Goal: Information Seeking & Learning: Understand process/instructions

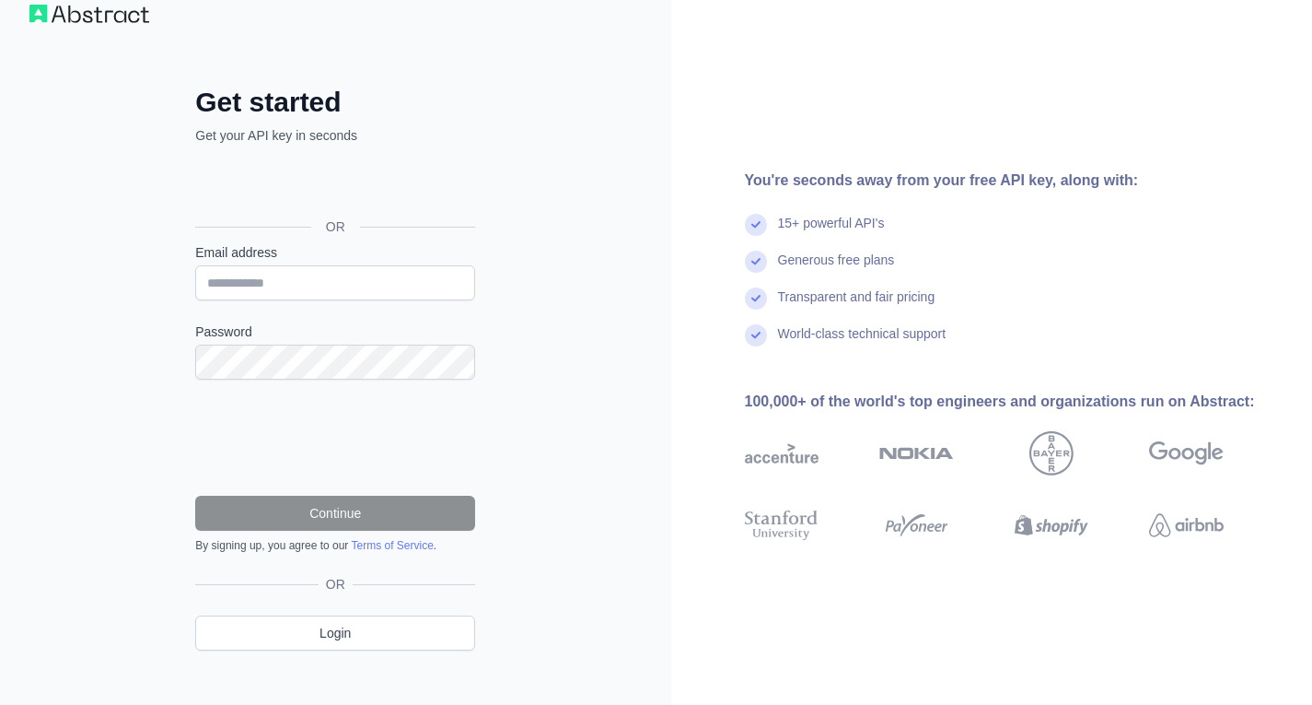
scroll to position [51, 0]
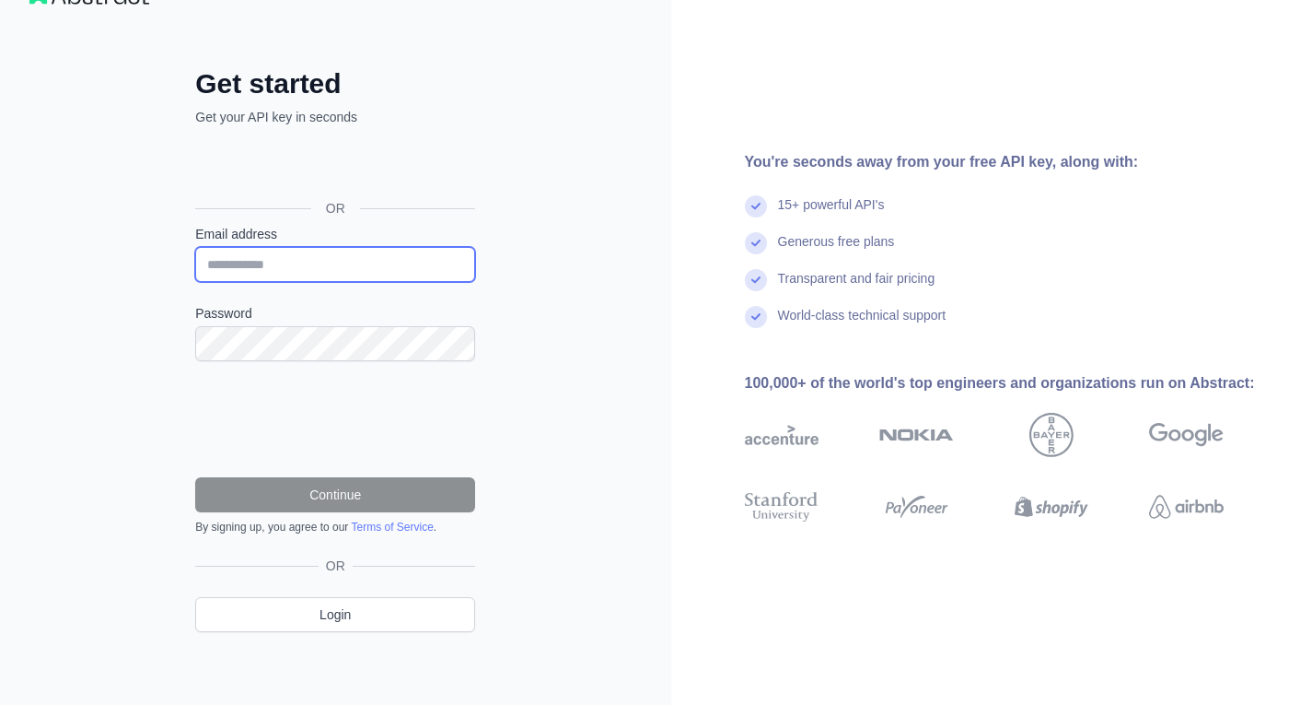
click at [356, 278] on input "Email address" at bounding box center [335, 264] width 280 height 35
click at [540, 238] on div "Get started Get your API key in seconds OR Email address Password Continue By s…" at bounding box center [335, 327] width 671 height 756
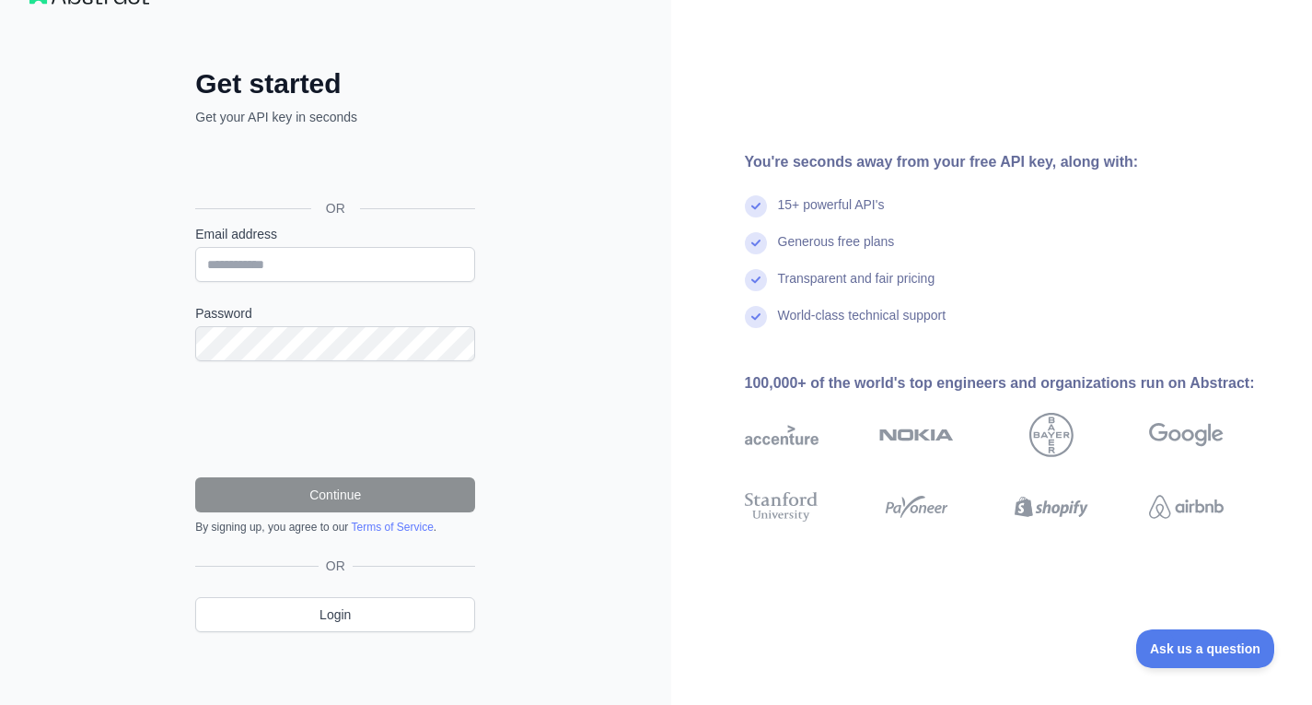
scroll to position [0, 0]
drag, startPoint x: 523, startPoint y: 198, endPoint x: 603, endPoint y: 299, distance: 129.2
click at [524, 199] on div "Get started Get your API key in seconds OR Email address Password Continue By s…" at bounding box center [335, 327] width 671 height 756
click at [365, 255] on input "Email address" at bounding box center [335, 264] width 280 height 35
click at [711, 242] on div "You're seconds away from your free API key, along with: 15+ powerful API's Gene…" at bounding box center [992, 328] width 642 height 354
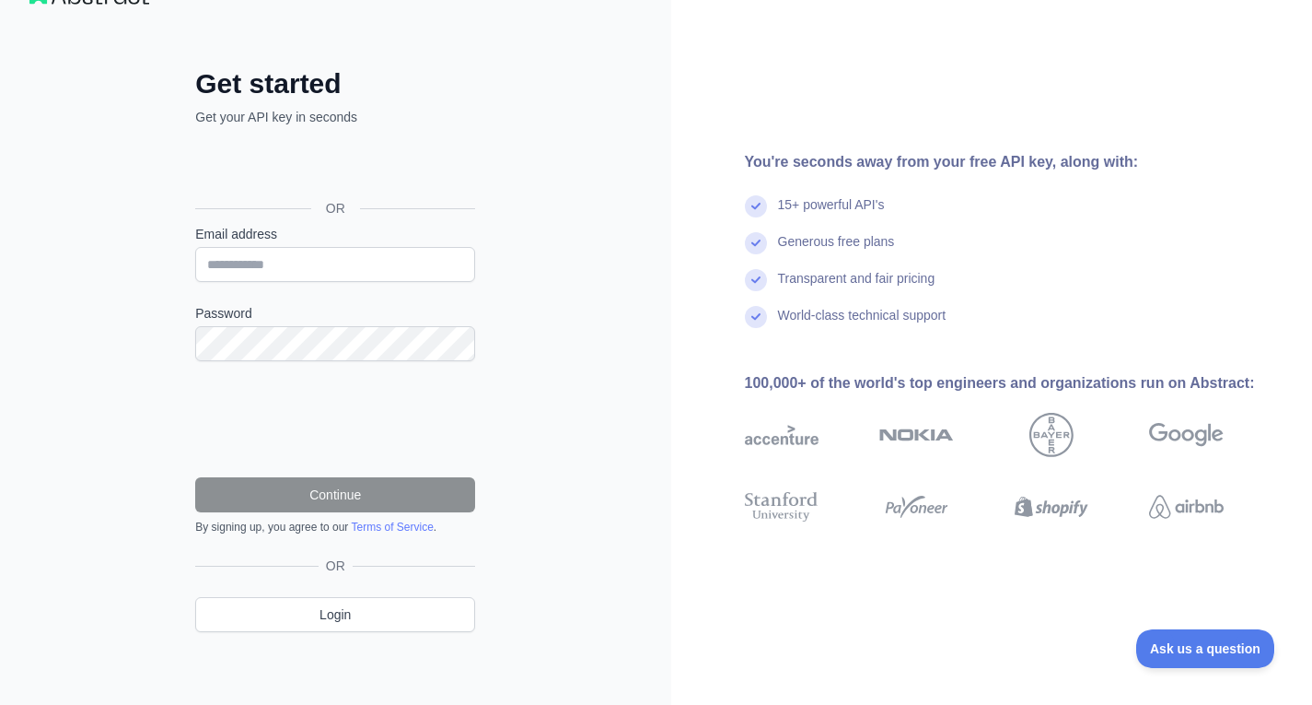
drag, startPoint x: 590, startPoint y: 143, endPoint x: 663, endPoint y: 99, distance: 85.1
click at [590, 141] on div "Get started Get your API key in seconds OR Email address Password Continue By s…" at bounding box center [335, 327] width 671 height 756
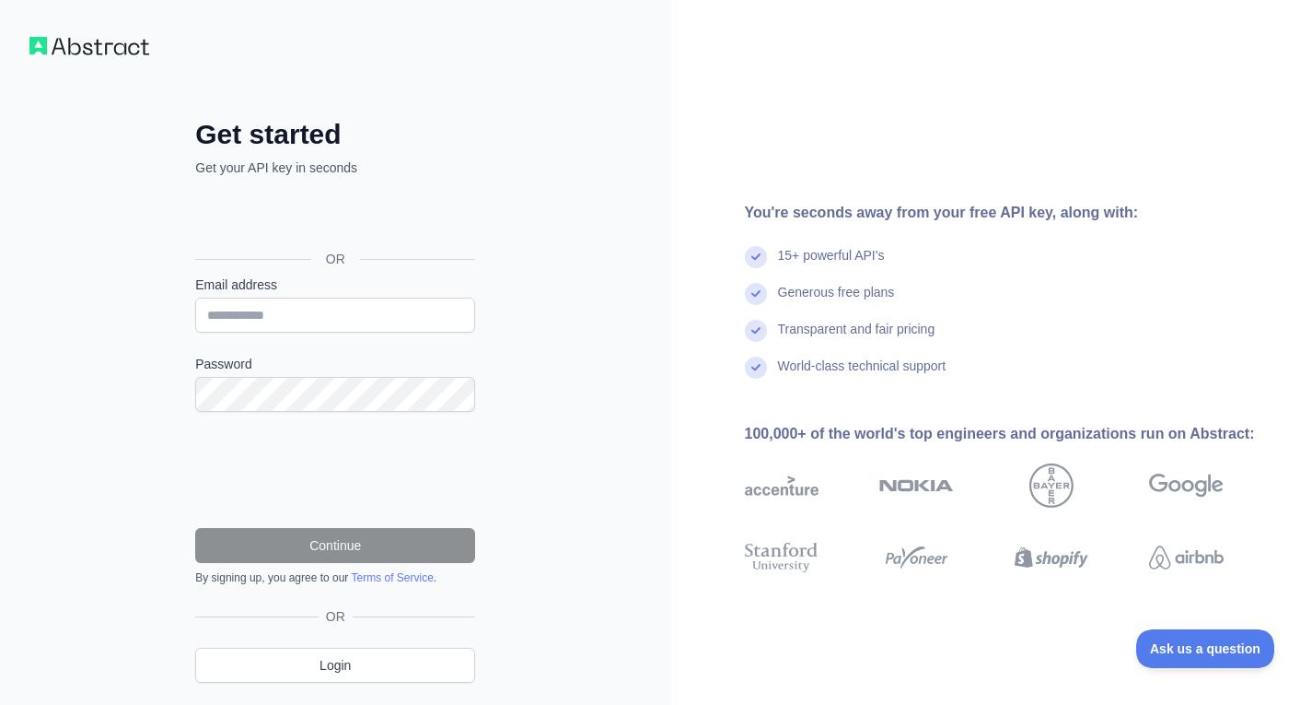
click at [385, 337] on form "Email address Password Continue By signing up, you agree to our Terms of Servic…" at bounding box center [335, 429] width 280 height 309
click at [382, 317] on input "Email address" at bounding box center [335, 314] width 280 height 35
click at [142, 370] on div "Get started Get your API key in seconds OR Email address Password Continue By s…" at bounding box center [335, 378] width 671 height 756
click at [647, 305] on div "Get started Get your API key in seconds OR Email address Password Continue By s…" at bounding box center [335, 378] width 671 height 756
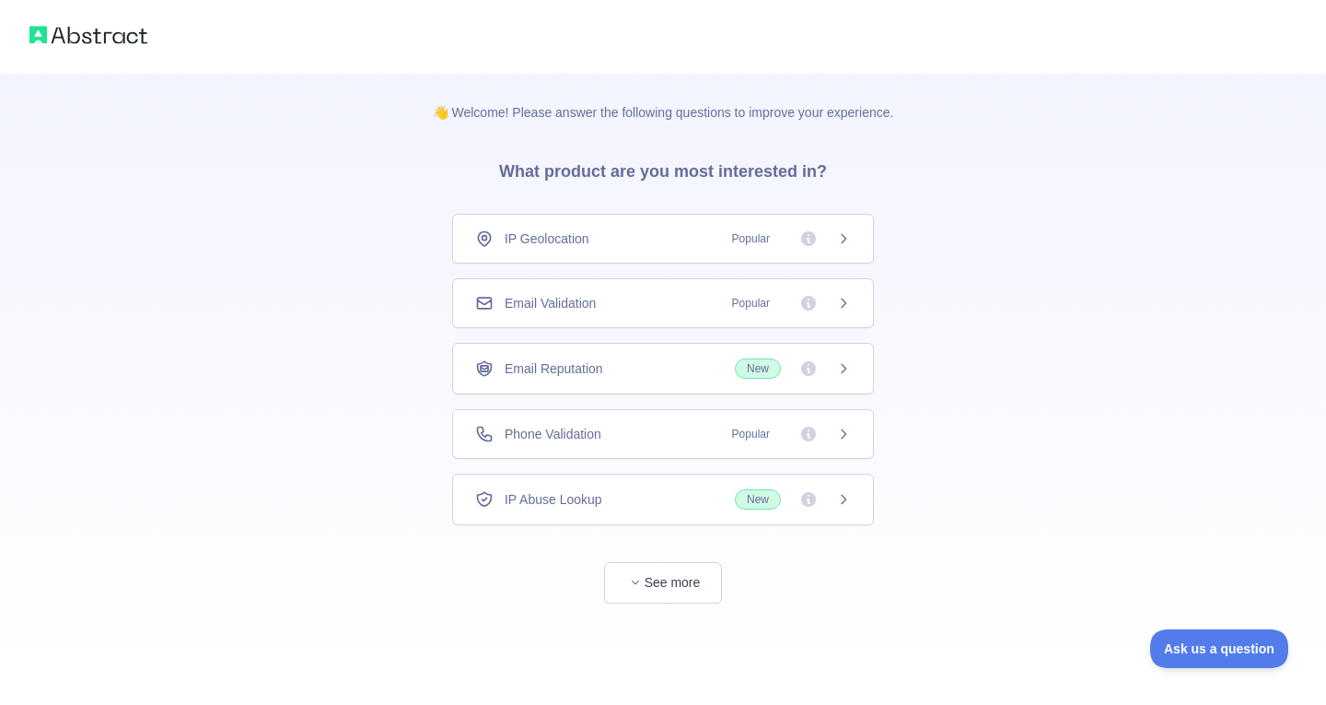
click at [761, 312] on div "Email Validation Popular" at bounding box center [663, 303] width 422 height 50
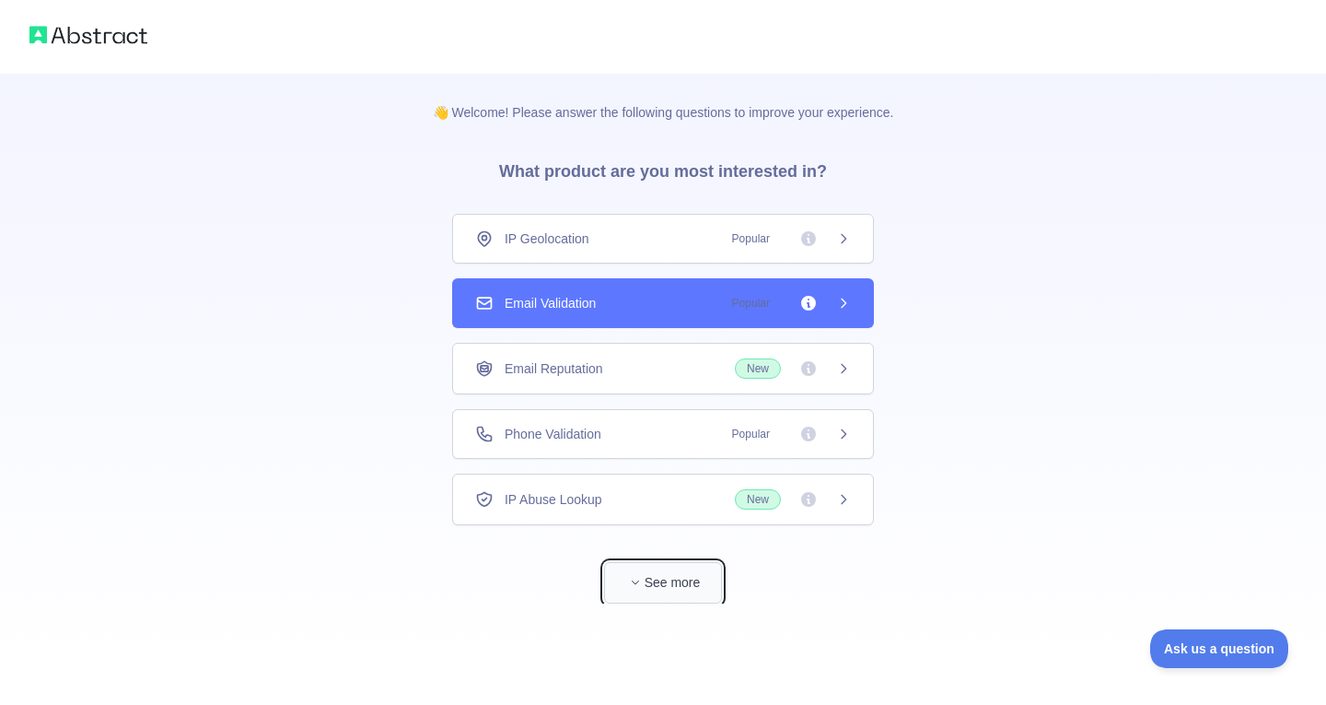
click at [684, 583] on button "See more" at bounding box center [663, 582] width 118 height 41
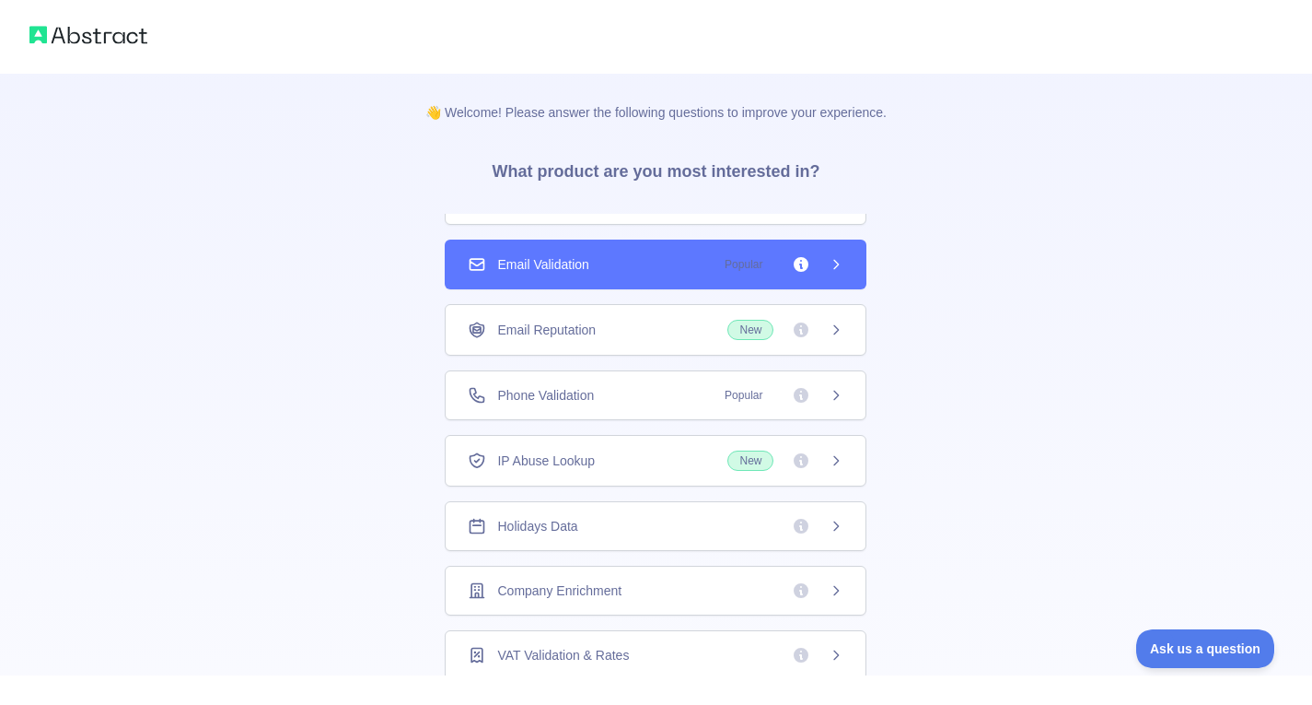
scroll to position [72, 0]
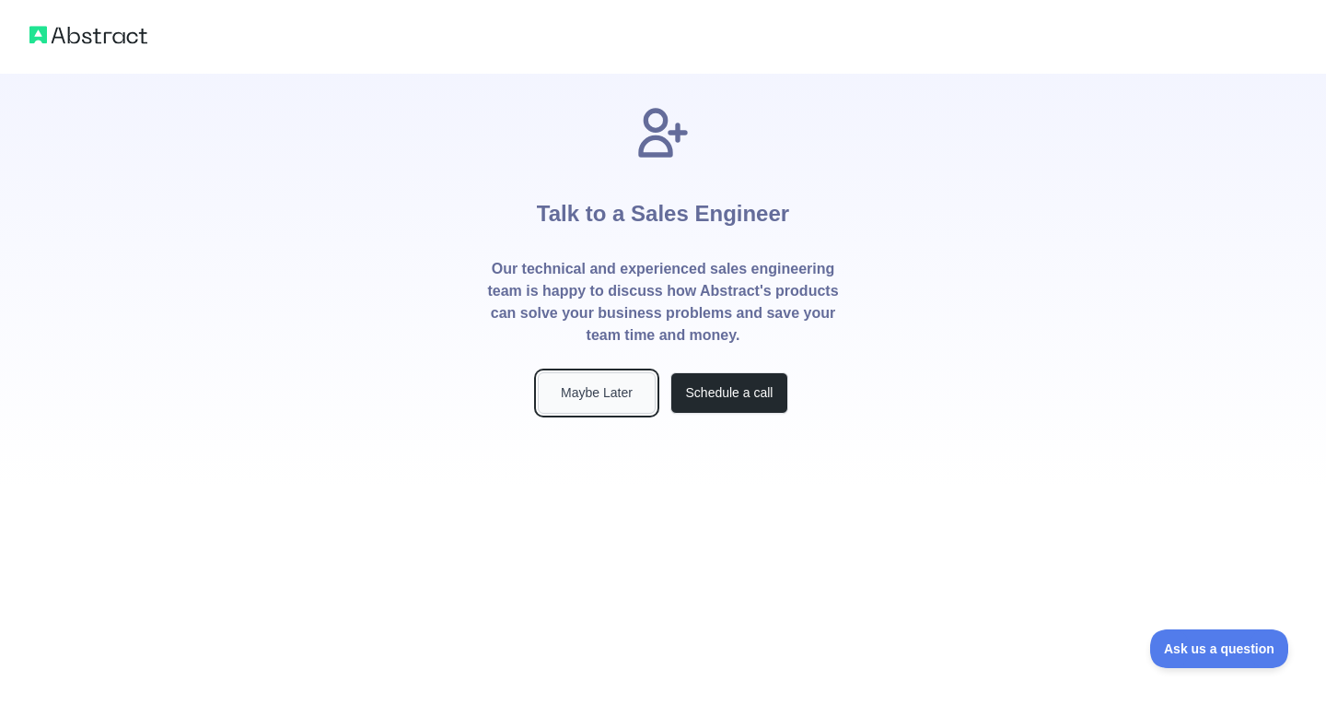
click at [625, 399] on button "Maybe Later" at bounding box center [597, 392] width 118 height 41
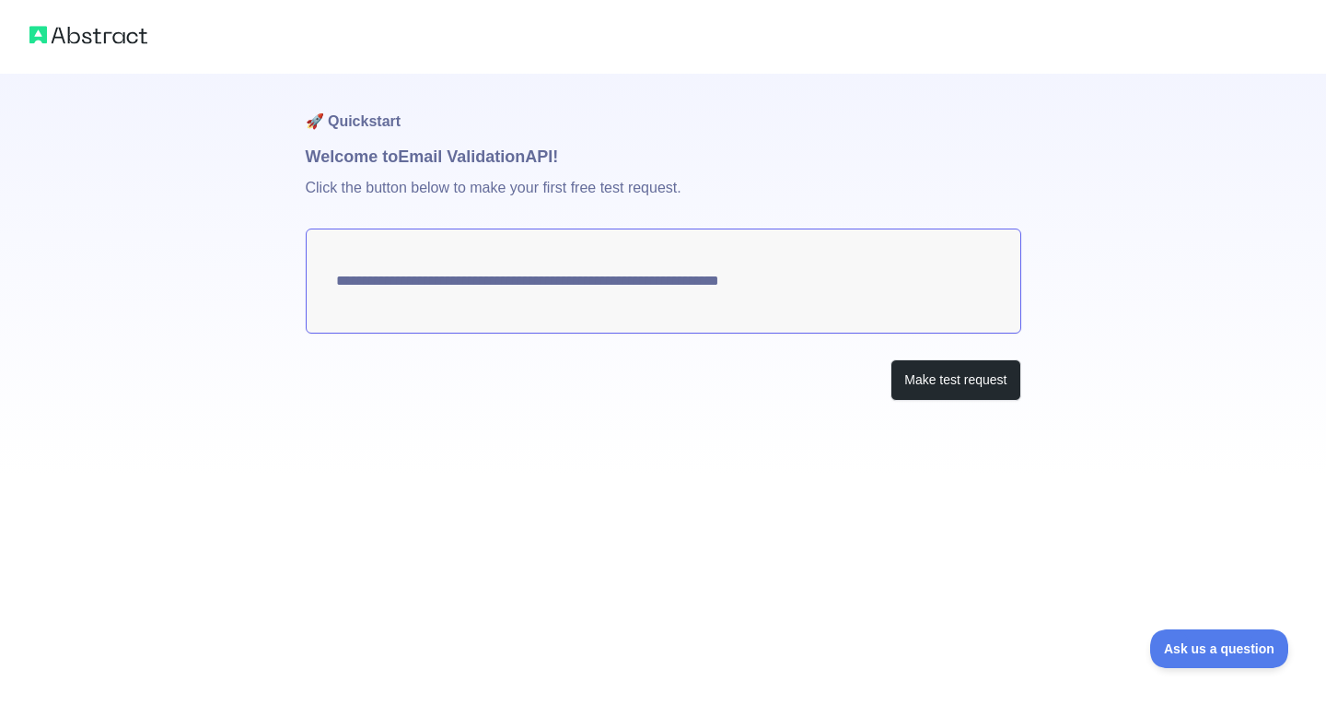
click at [449, 298] on textarea "**********" at bounding box center [664, 280] width 716 height 105
click at [824, 322] on textarea "**********" at bounding box center [664, 280] width 716 height 105
drag, startPoint x: 821, startPoint y: 289, endPoint x: 613, endPoint y: 289, distance: 207.2
click at [613, 289] on textarea "**********" at bounding box center [664, 280] width 716 height 105
click at [615, 289] on textarea "**********" at bounding box center [664, 280] width 716 height 105
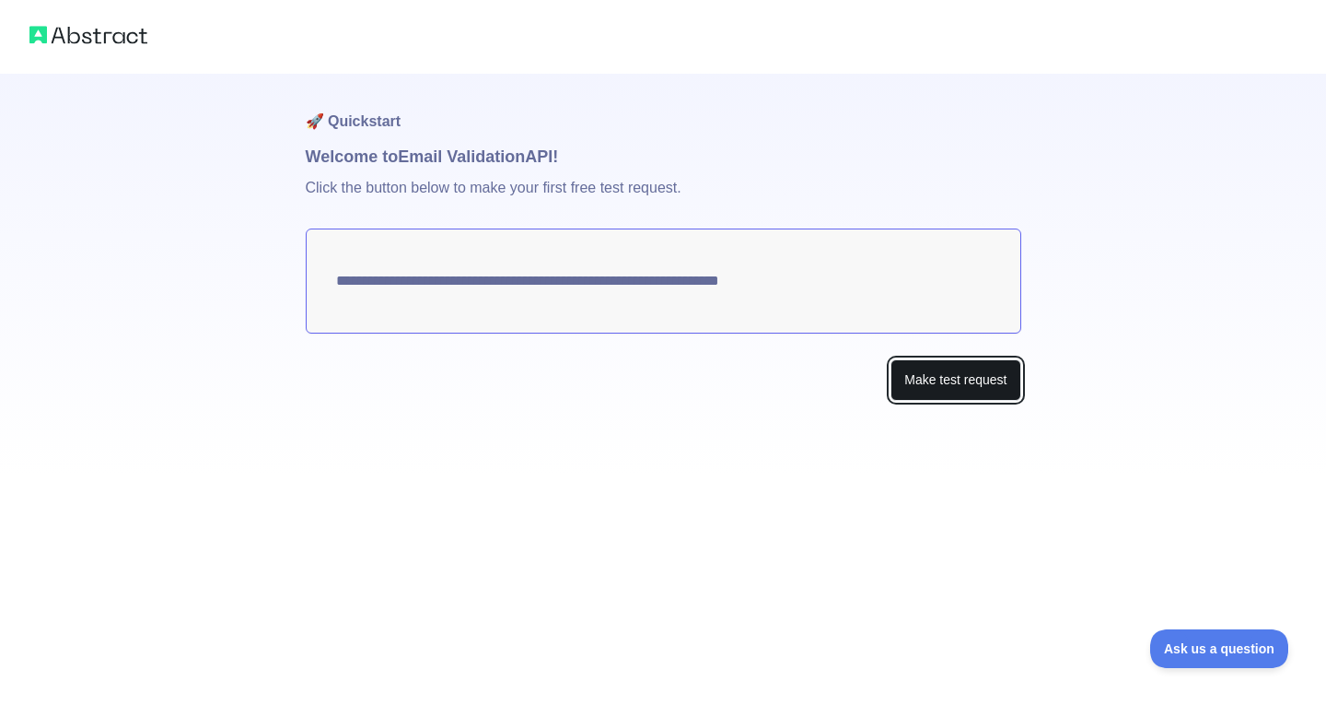
click at [948, 376] on button "Make test request" at bounding box center [956, 379] width 130 height 41
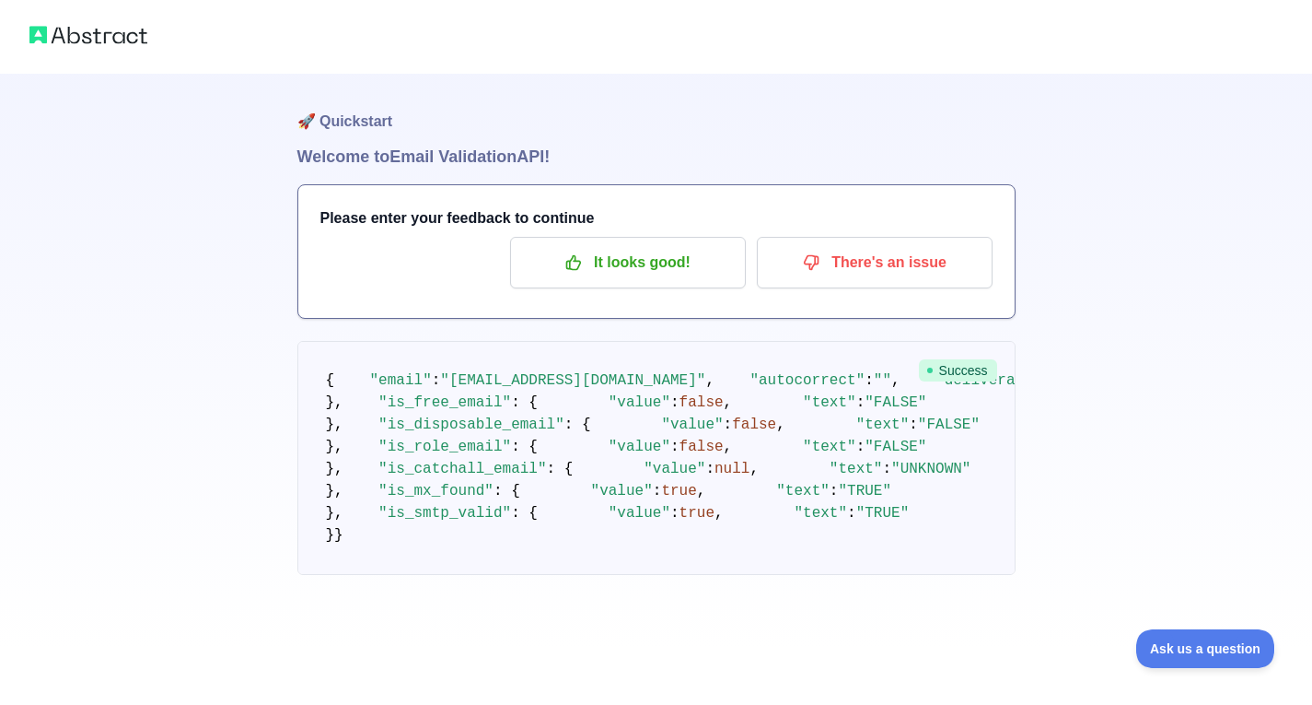
scroll to position [184, 0]
click at [669, 270] on p "It looks good!" at bounding box center [628, 262] width 208 height 31
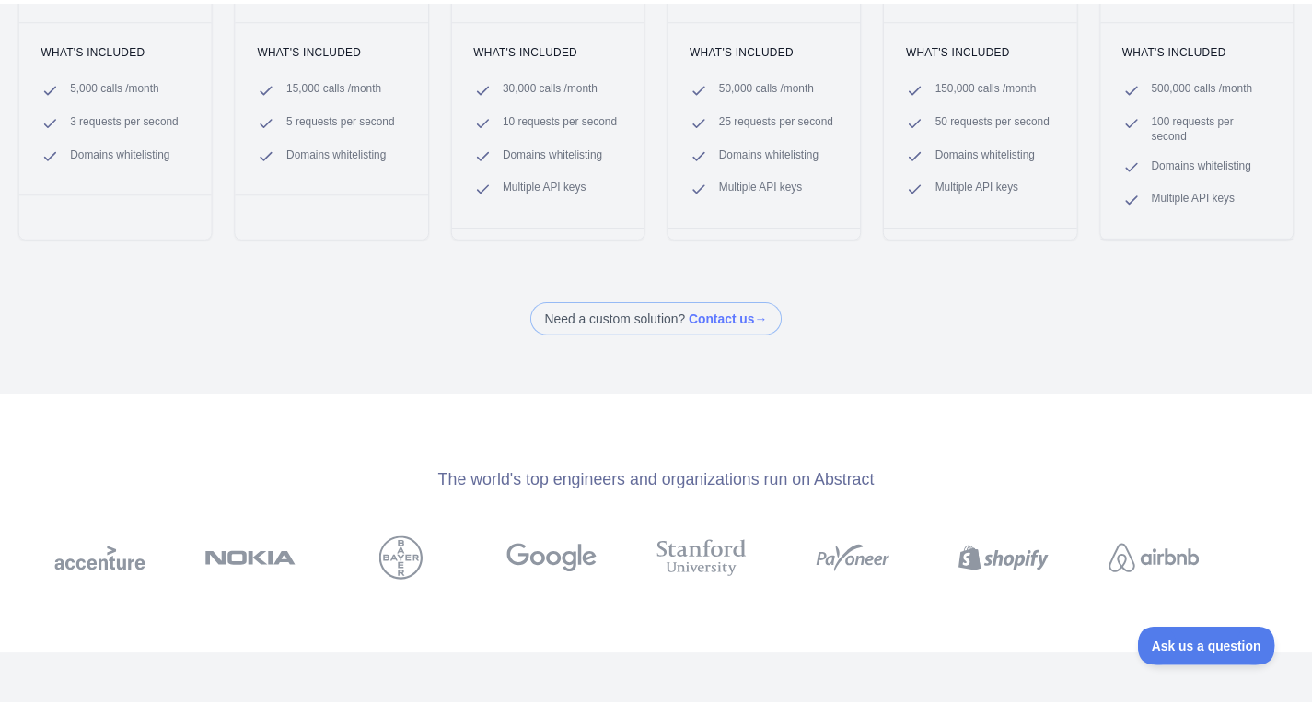
scroll to position [276, 0]
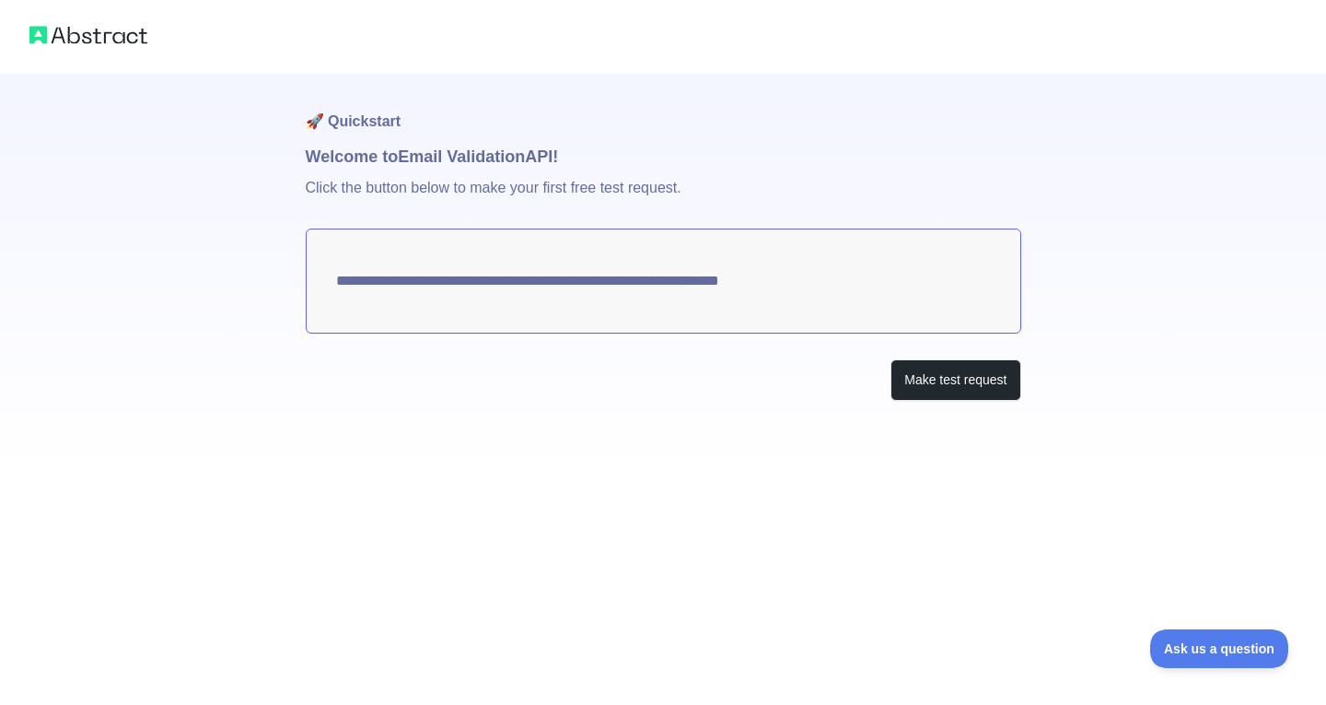
click at [769, 272] on textarea "**********" at bounding box center [664, 280] width 716 height 105
drag, startPoint x: 782, startPoint y: 286, endPoint x: 751, endPoint y: 282, distance: 31.7
click at [751, 282] on textarea "**********" at bounding box center [664, 280] width 716 height 105
click at [949, 373] on button "Make test request" at bounding box center [956, 379] width 130 height 41
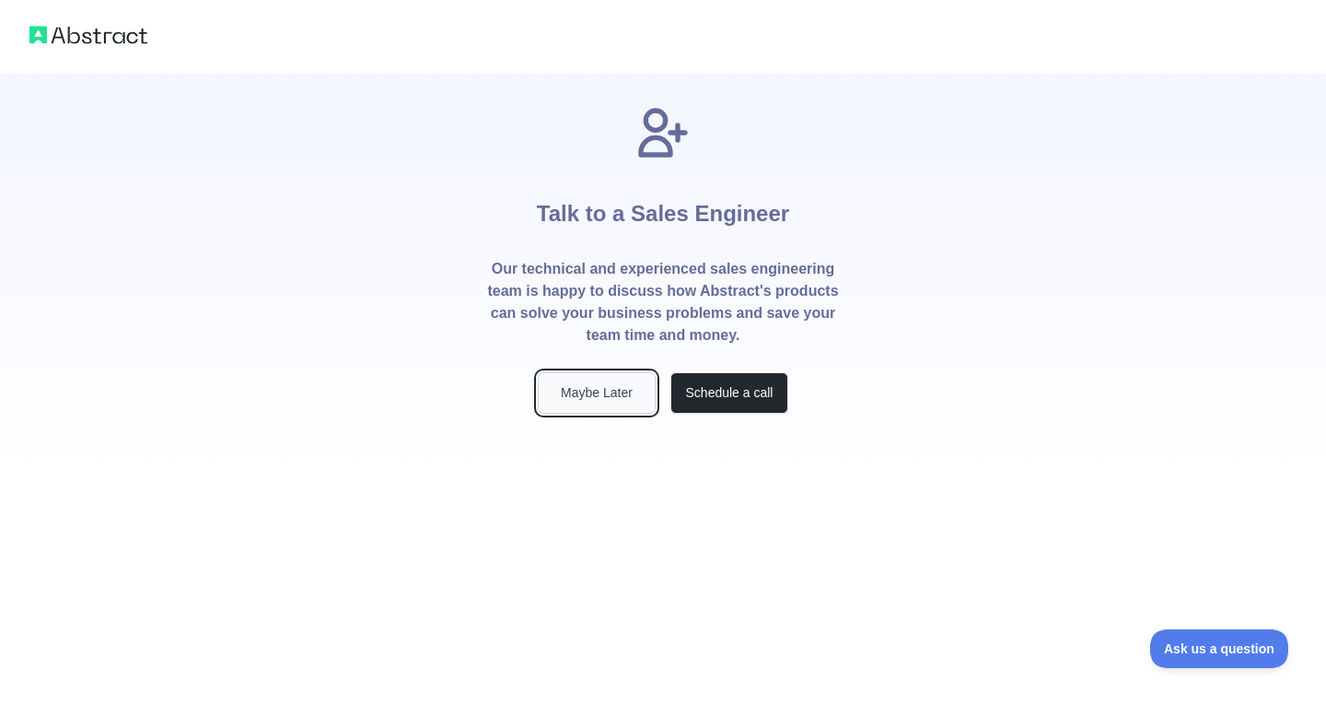
click at [604, 396] on button "Maybe Later" at bounding box center [597, 392] width 118 height 41
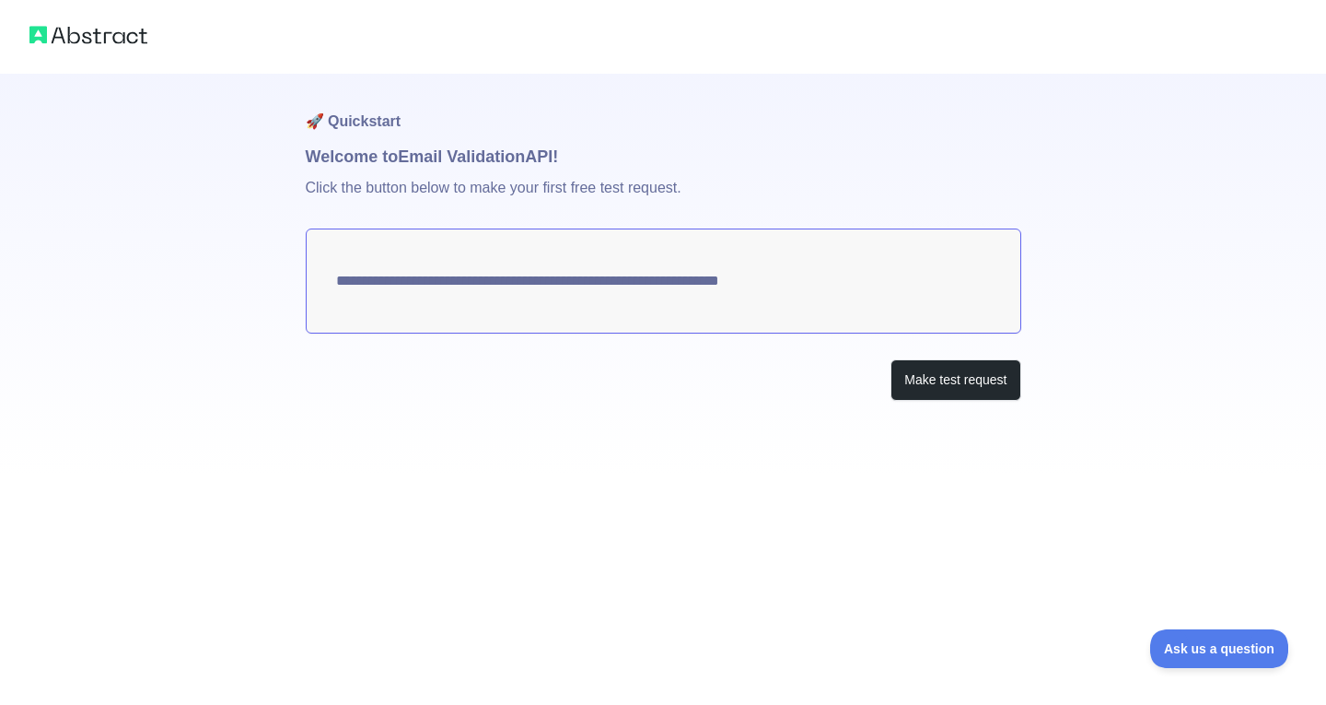
click at [90, 24] on img at bounding box center [88, 35] width 118 height 26
click at [91, 45] on img at bounding box center [88, 35] width 118 height 26
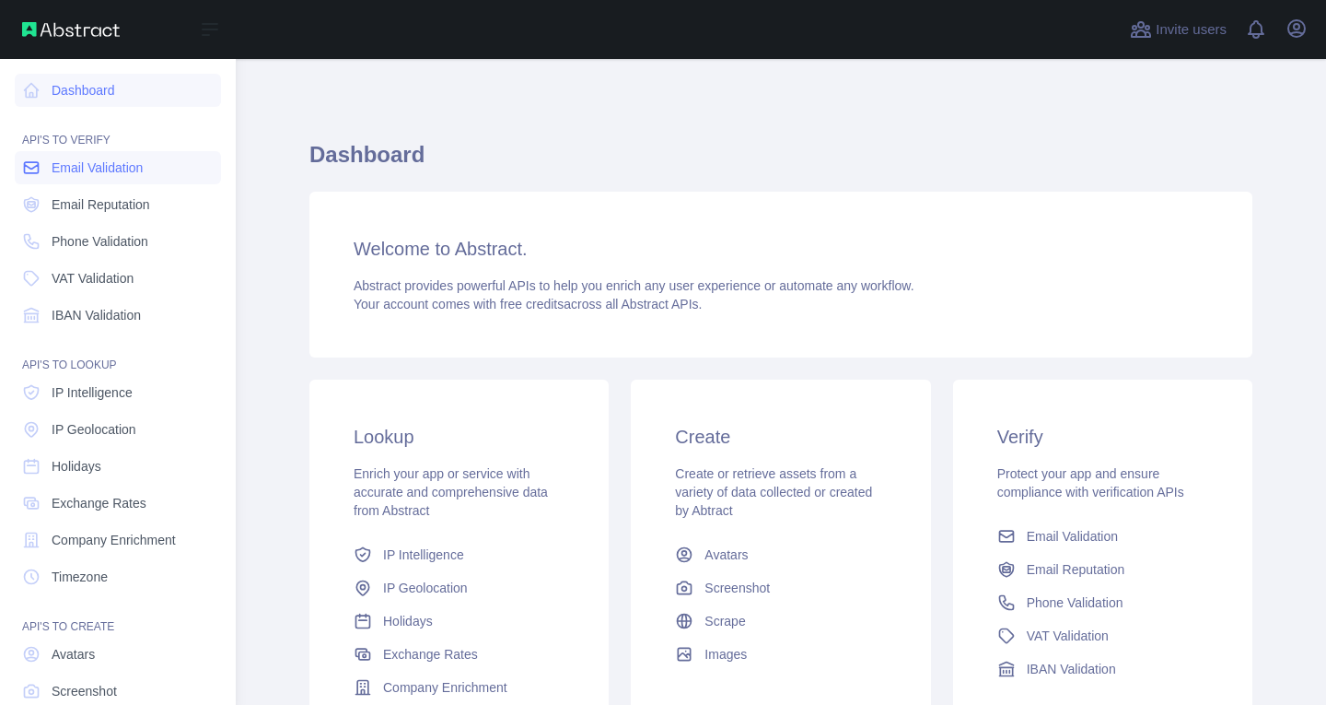
click at [87, 165] on span "Email Validation" at bounding box center [97, 167] width 91 height 18
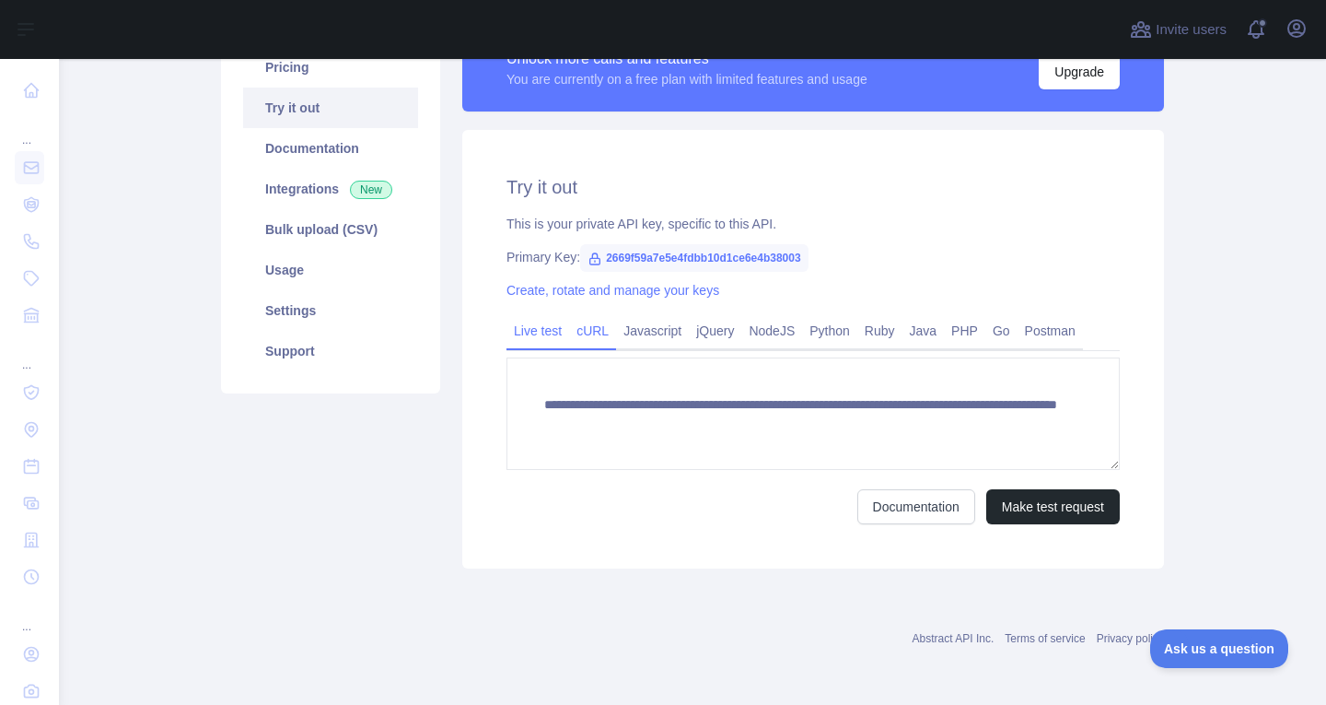
click at [569, 328] on link "cURL" at bounding box center [592, 330] width 47 height 29
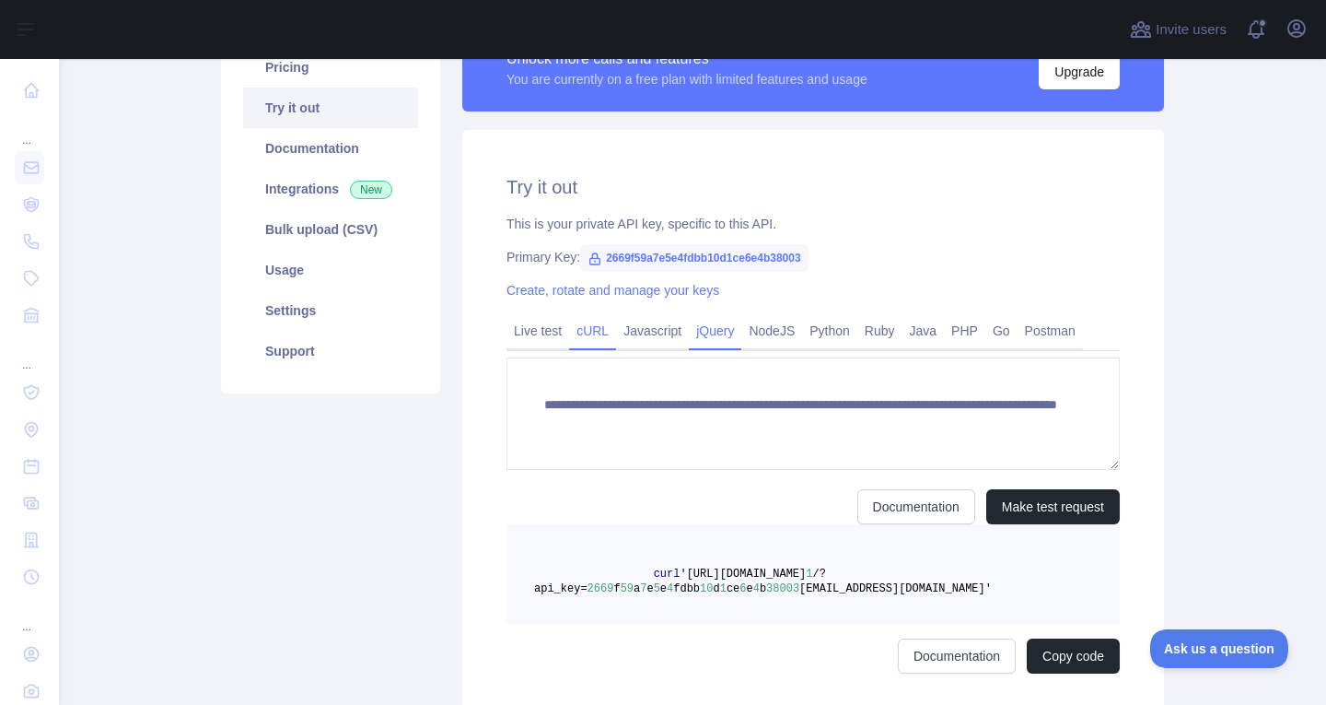
scroll to position [153, 0]
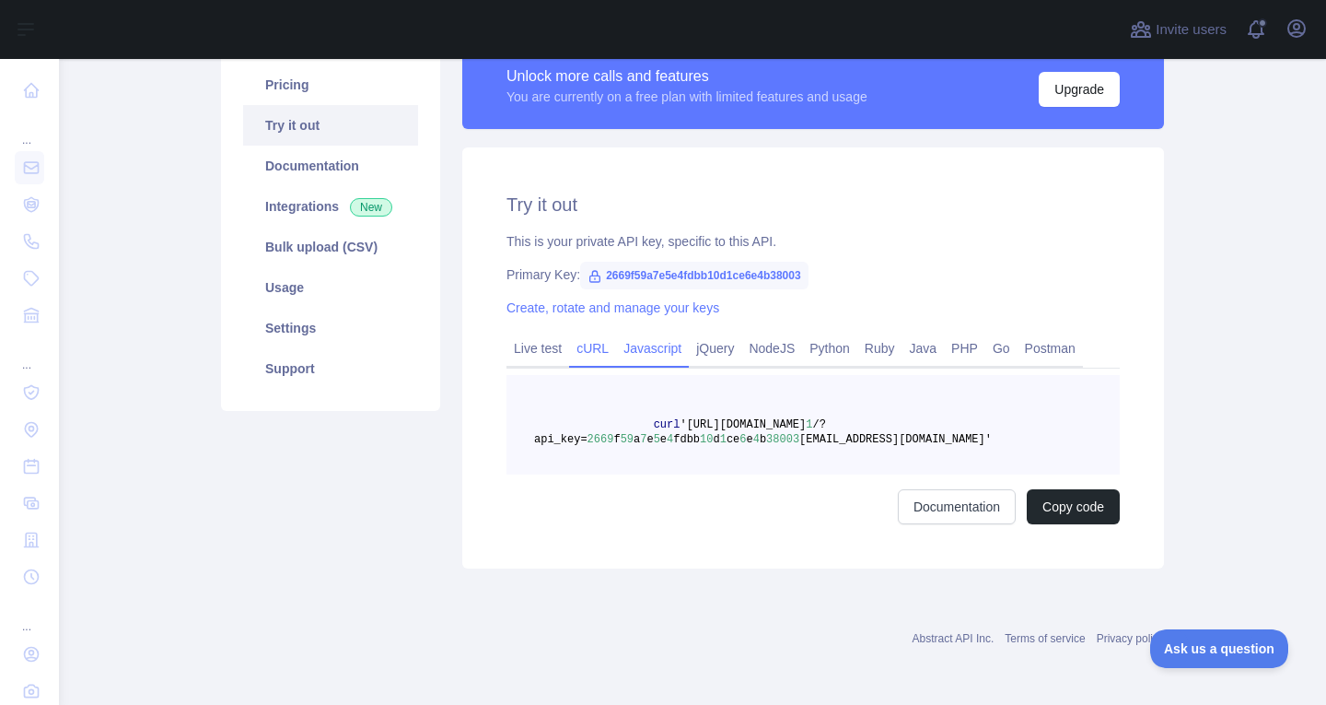
click at [642, 354] on link "Javascript" at bounding box center [652, 347] width 73 height 29
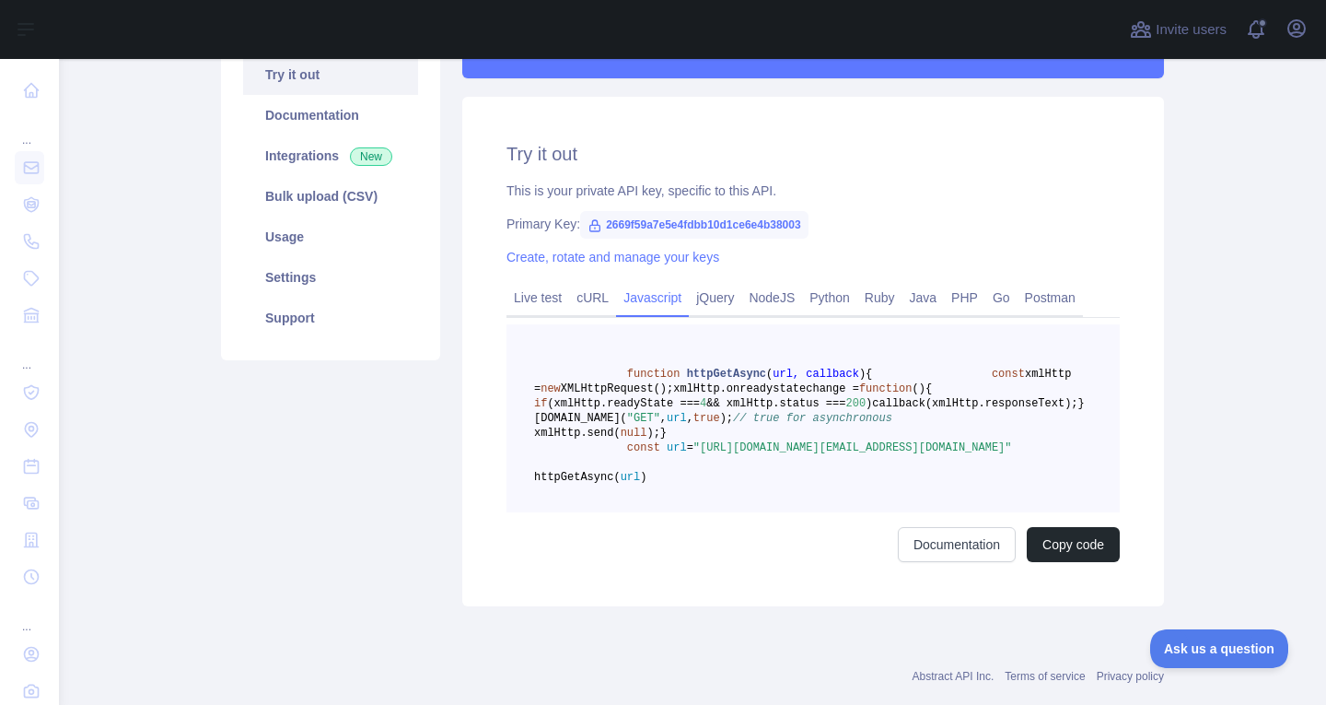
scroll to position [245, 0]
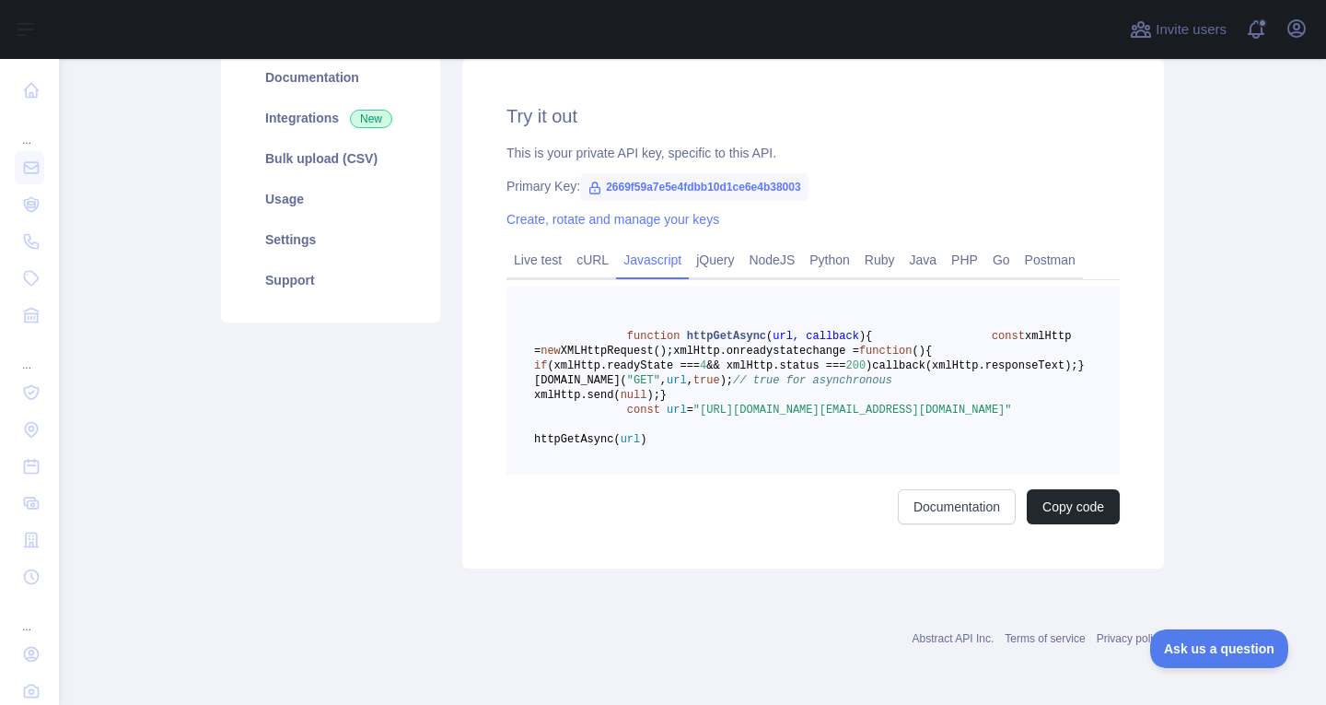
drag, startPoint x: 737, startPoint y: 484, endPoint x: 936, endPoint y: 499, distance: 199.5
click at [936, 416] on span ""https://emailvalidation.abstractapi.com/v1/?api_key=2669f59a7e5e4fdbb10d1ce6e4…" at bounding box center [853, 409] width 319 height 13
copy span "https://emailvalidation.abstractapi.com/v1/?api_key=2669f59a7e5e4fdbb10d1ce6e4b…"
